Goal: Information Seeking & Learning: Learn about a topic

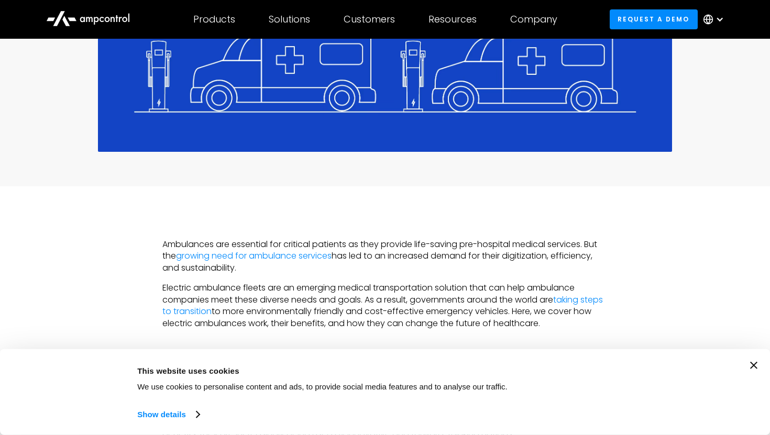
scroll to position [447, 0]
click at [759, 367] on div "Consent Details [#IABV2SETTINGS#] About This website uses cookies We use cookie…" at bounding box center [385, 392] width 770 height 86
click at [755, 370] on div "Consent Details [#IABV2SETTINGS#] About This website uses cookies We use cookie…" at bounding box center [385, 392] width 745 height 61
click at [755, 366] on icon "Close banner" at bounding box center [753, 365] width 7 height 7
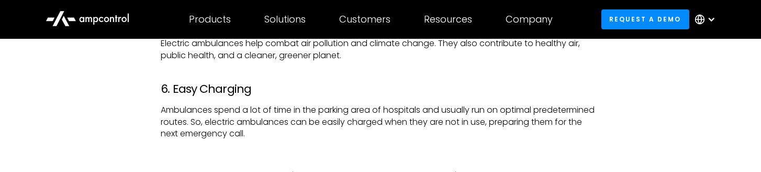
scroll to position [1651, 0]
